Goal: Transaction & Acquisition: Book appointment/travel/reservation

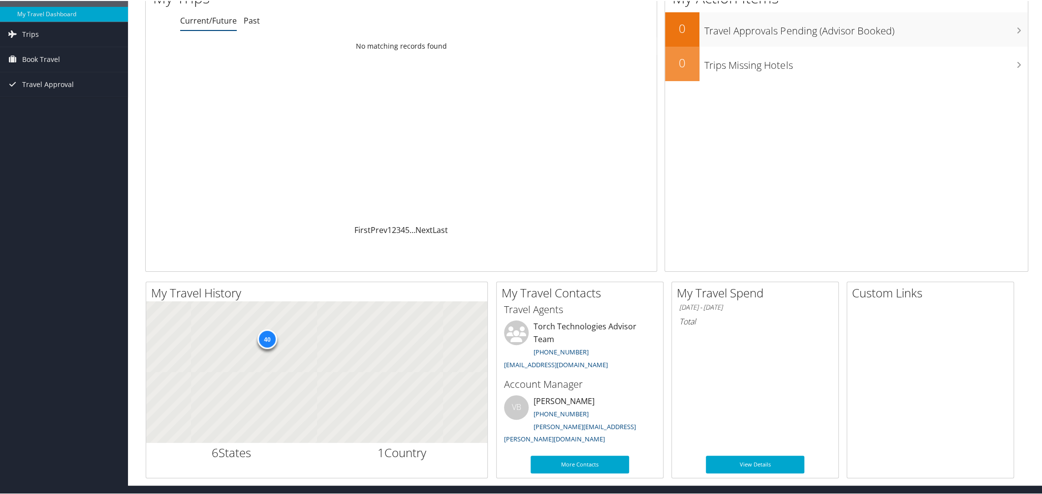
scroll to position [54, 0]
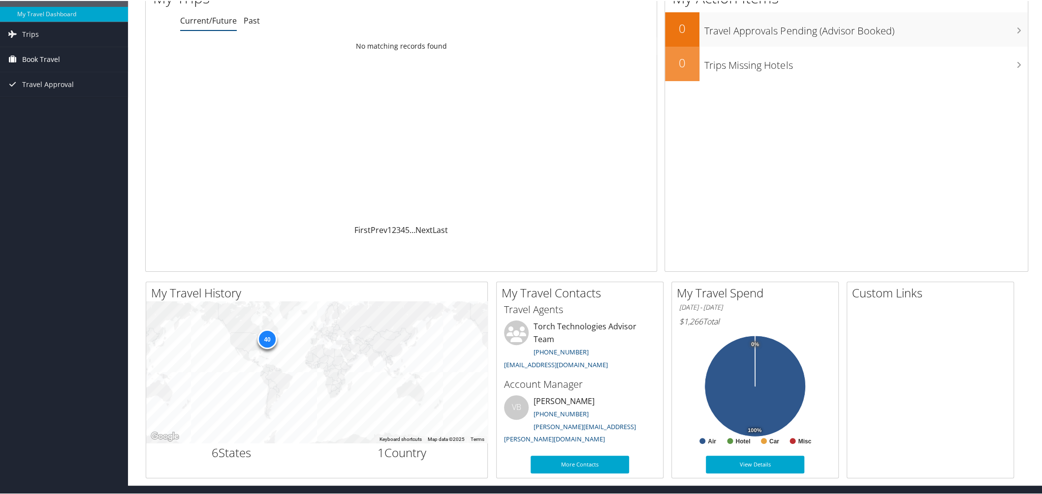
click at [38, 60] on span "Book Travel" at bounding box center [41, 58] width 38 height 25
click at [54, 106] on link "Book/Manage Online Trips" at bounding box center [64, 107] width 128 height 15
